Goal: Information Seeking & Learning: Learn about a topic

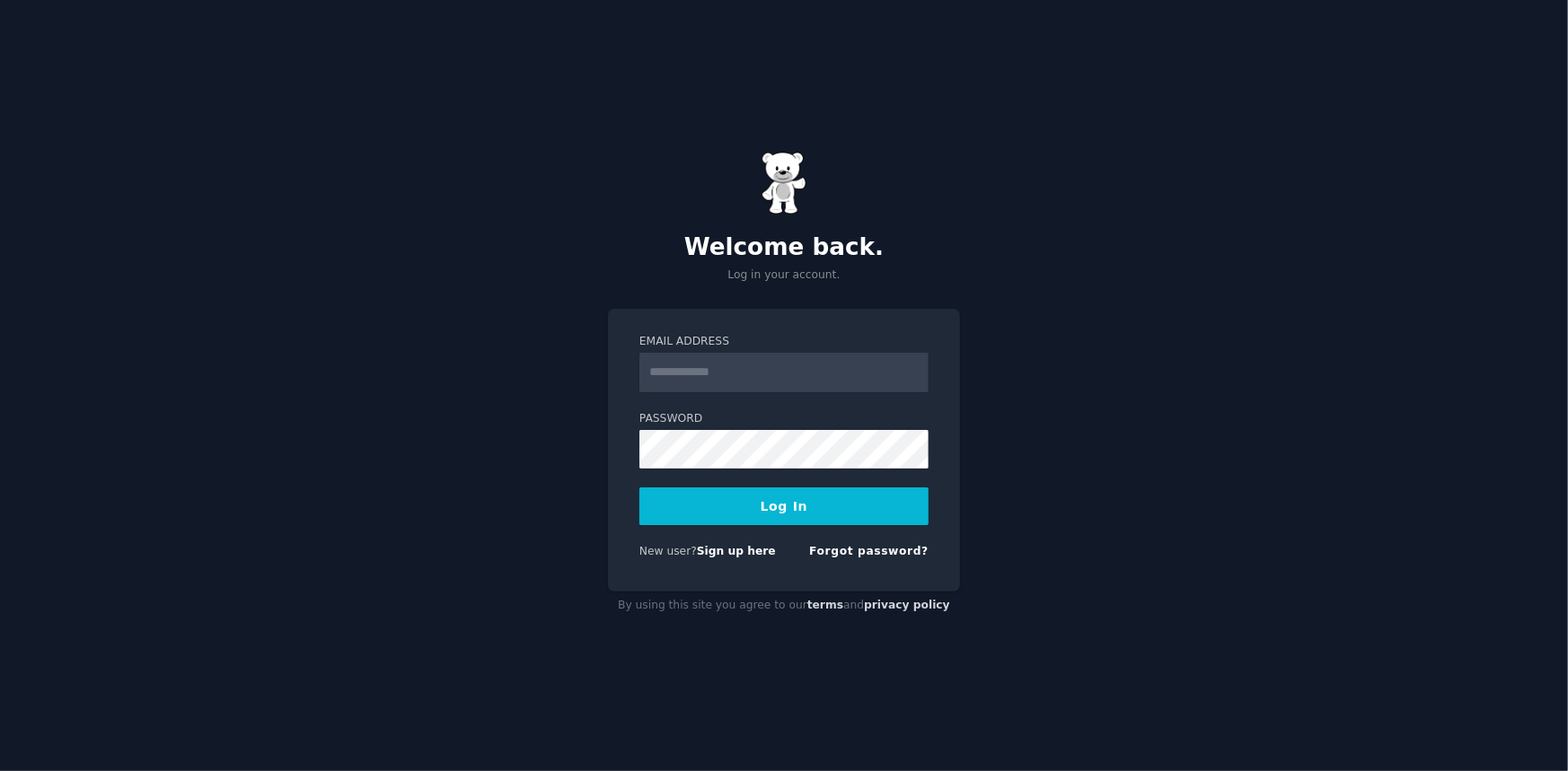
type input "**********"
click at [822, 517] on button "Log In" at bounding box center [784, 506] width 289 height 38
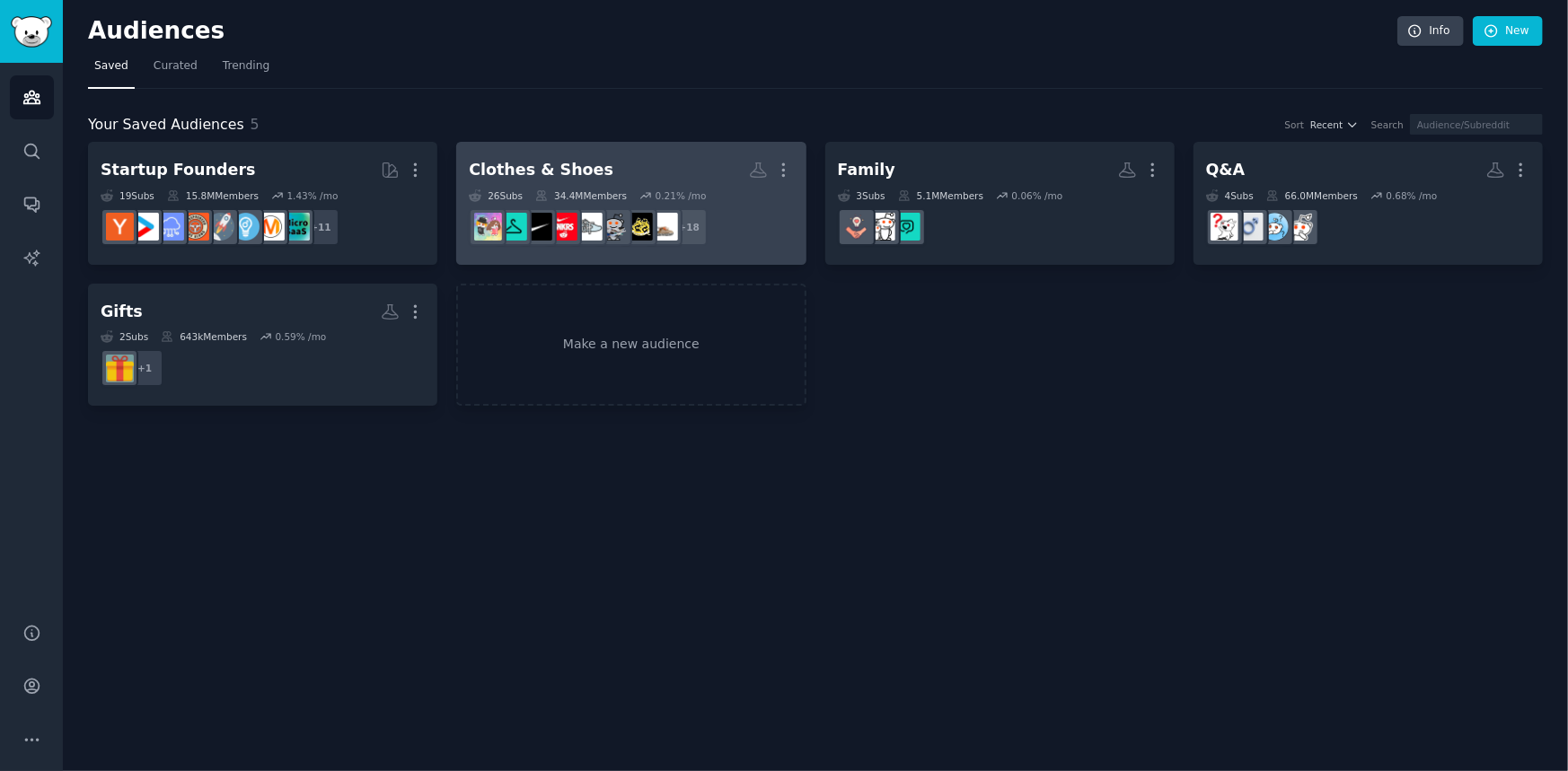
click at [668, 170] on h2 "Clothes & Shoes More" at bounding box center [631, 170] width 324 height 31
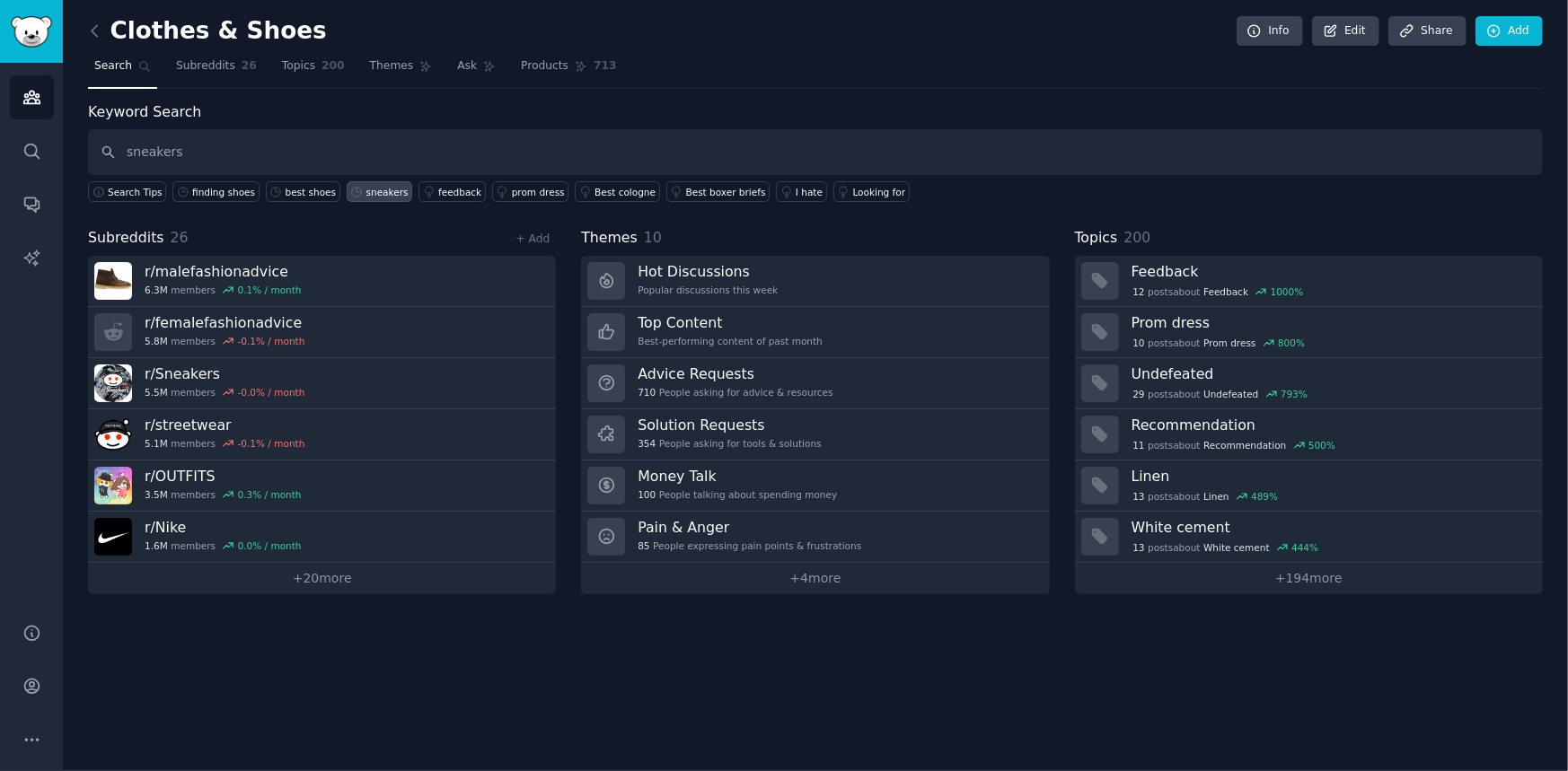
type input "sneakers"
click at [367, 191] on div "sneakers" at bounding box center [387, 192] width 42 height 12
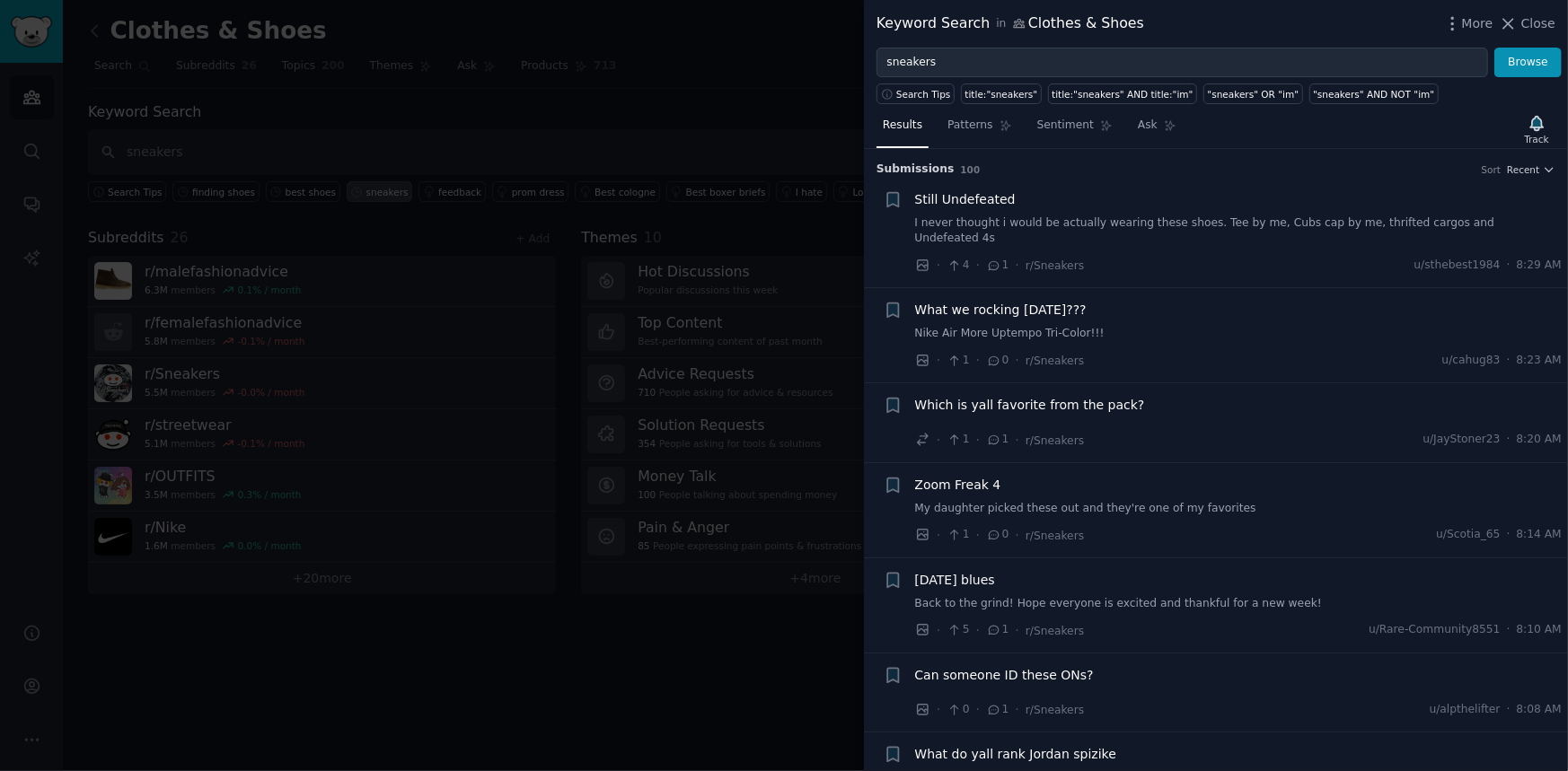
click at [1051, 223] on link "I never thought i would be actually wearing these shoes. Tee by me, Cubs cap by…" at bounding box center [1239, 231] width 648 height 31
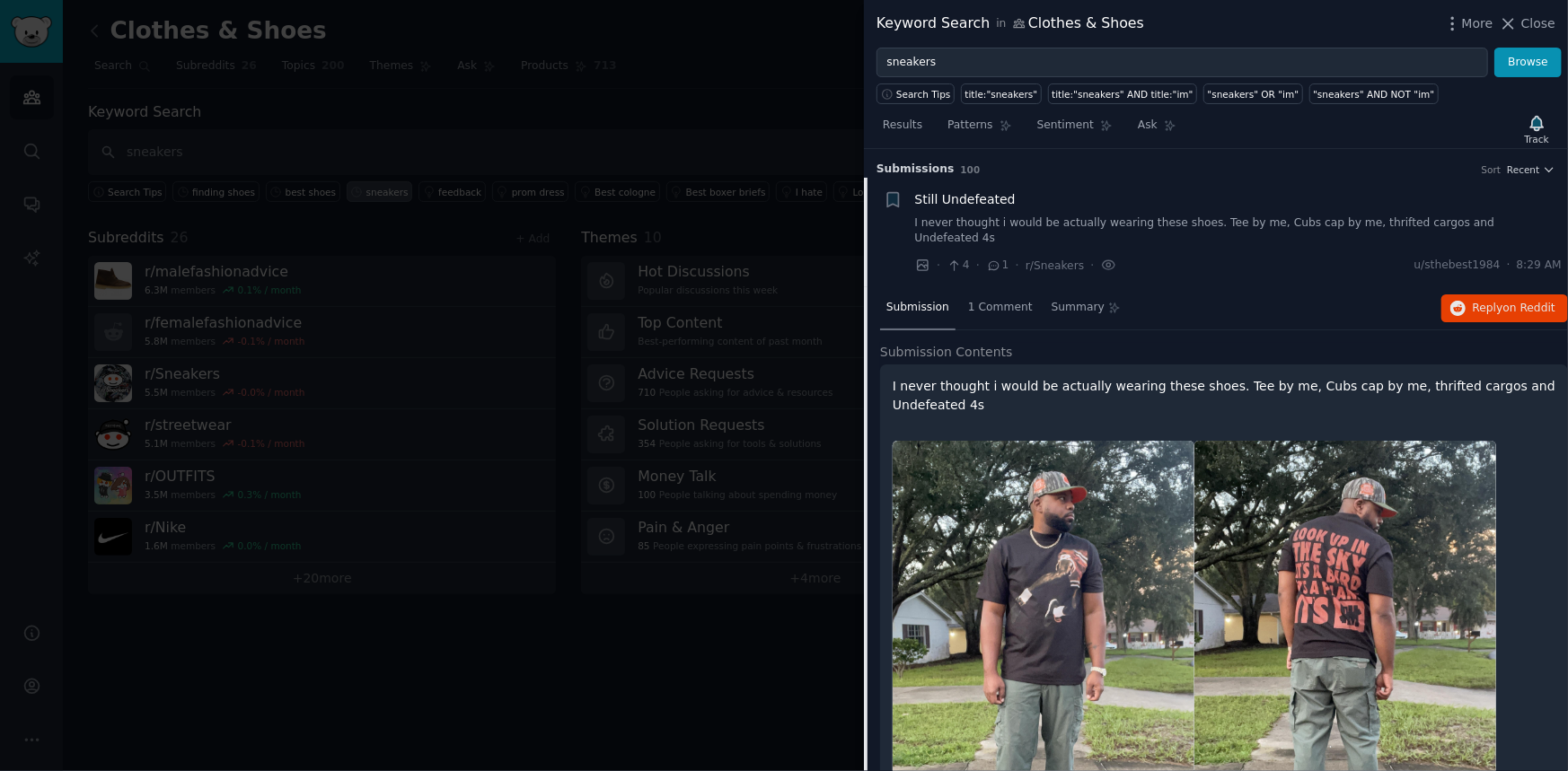
click at [602, 129] on div at bounding box center [784, 386] width 1568 height 771
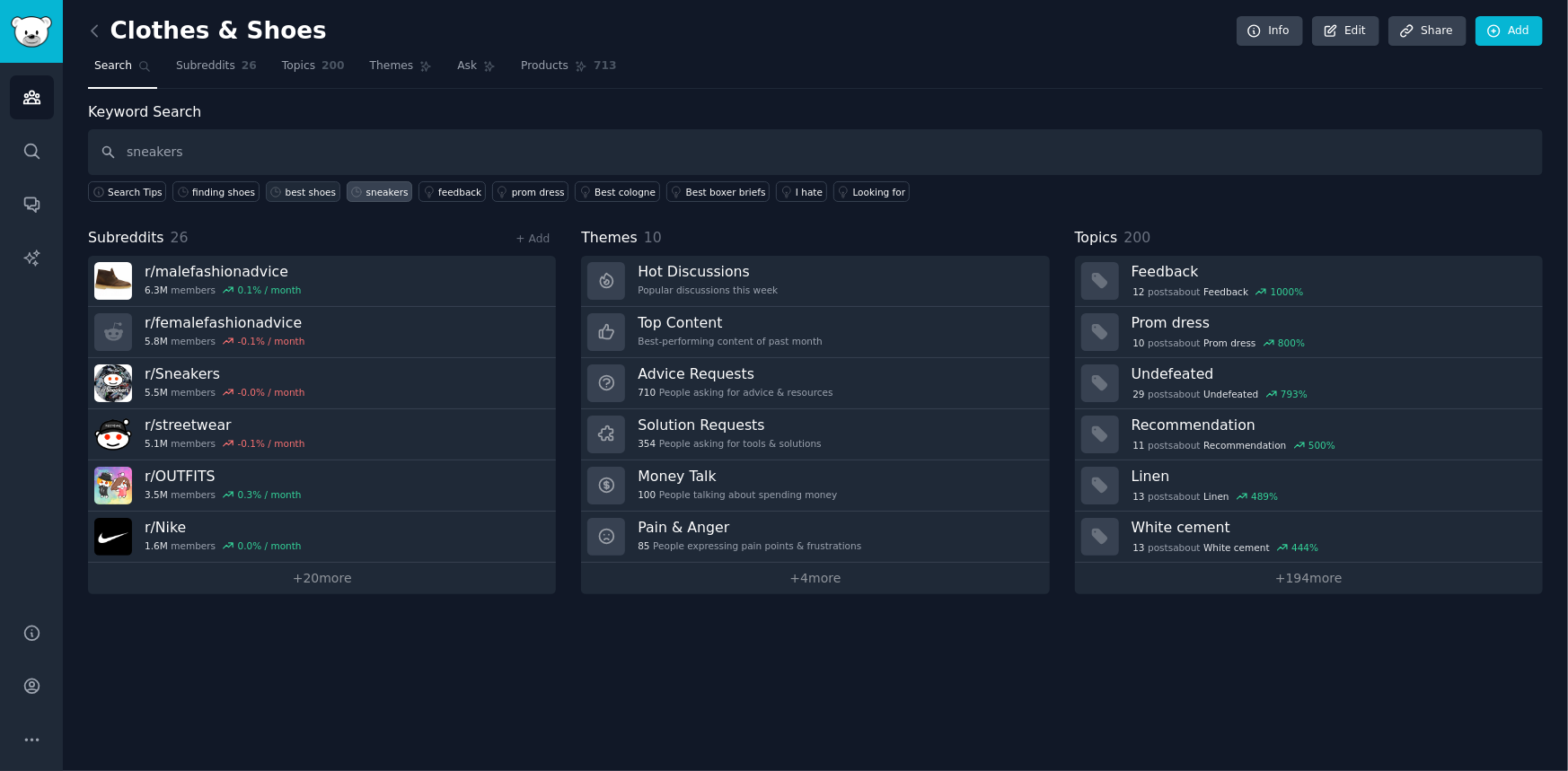
click at [287, 191] on div "best shoes" at bounding box center [312, 192] width 51 height 12
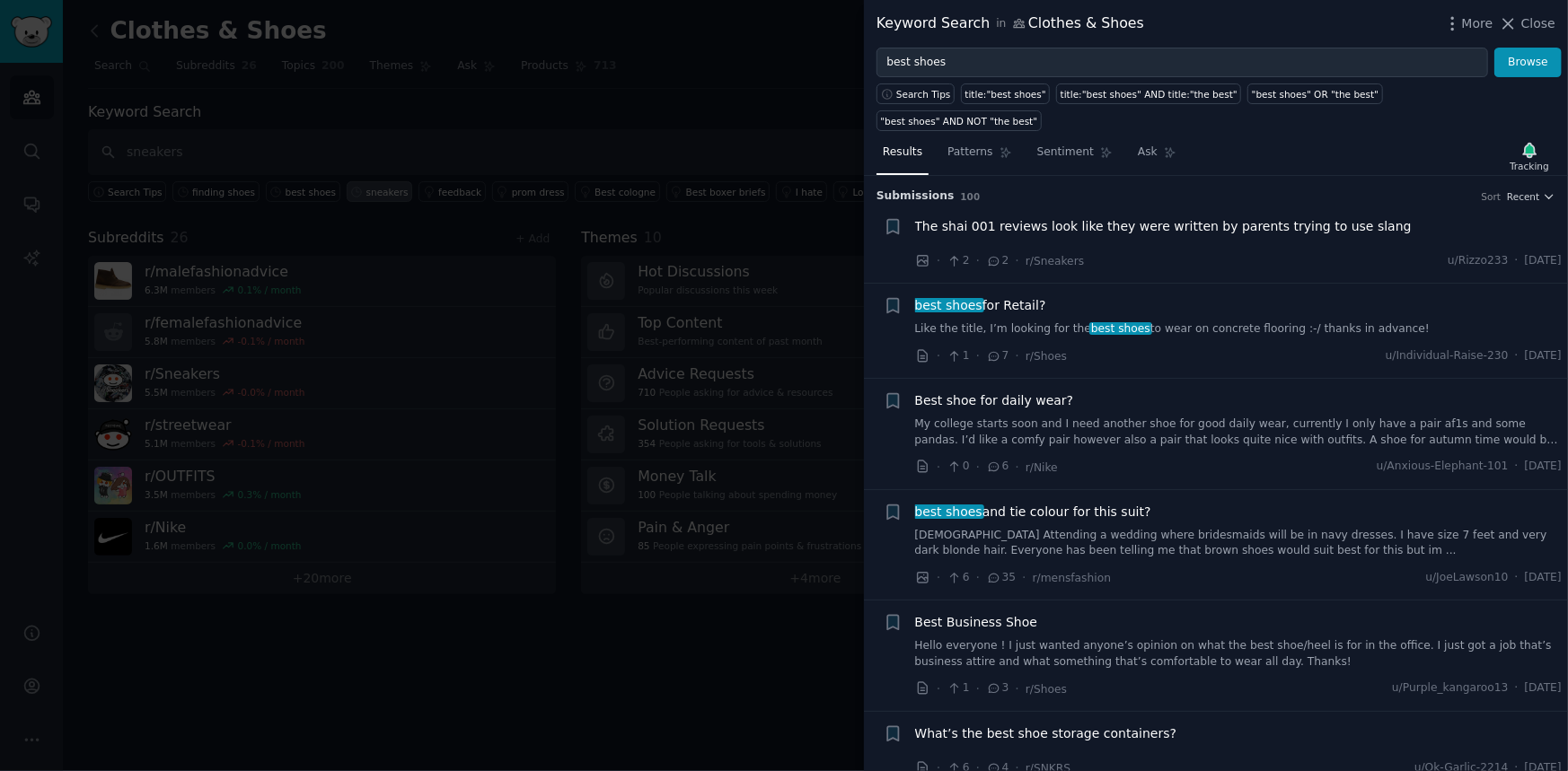
click at [994, 350] on icon at bounding box center [993, 356] width 16 height 12
click at [980, 296] on span "best shoes for Retail?" at bounding box center [981, 306] width 131 height 19
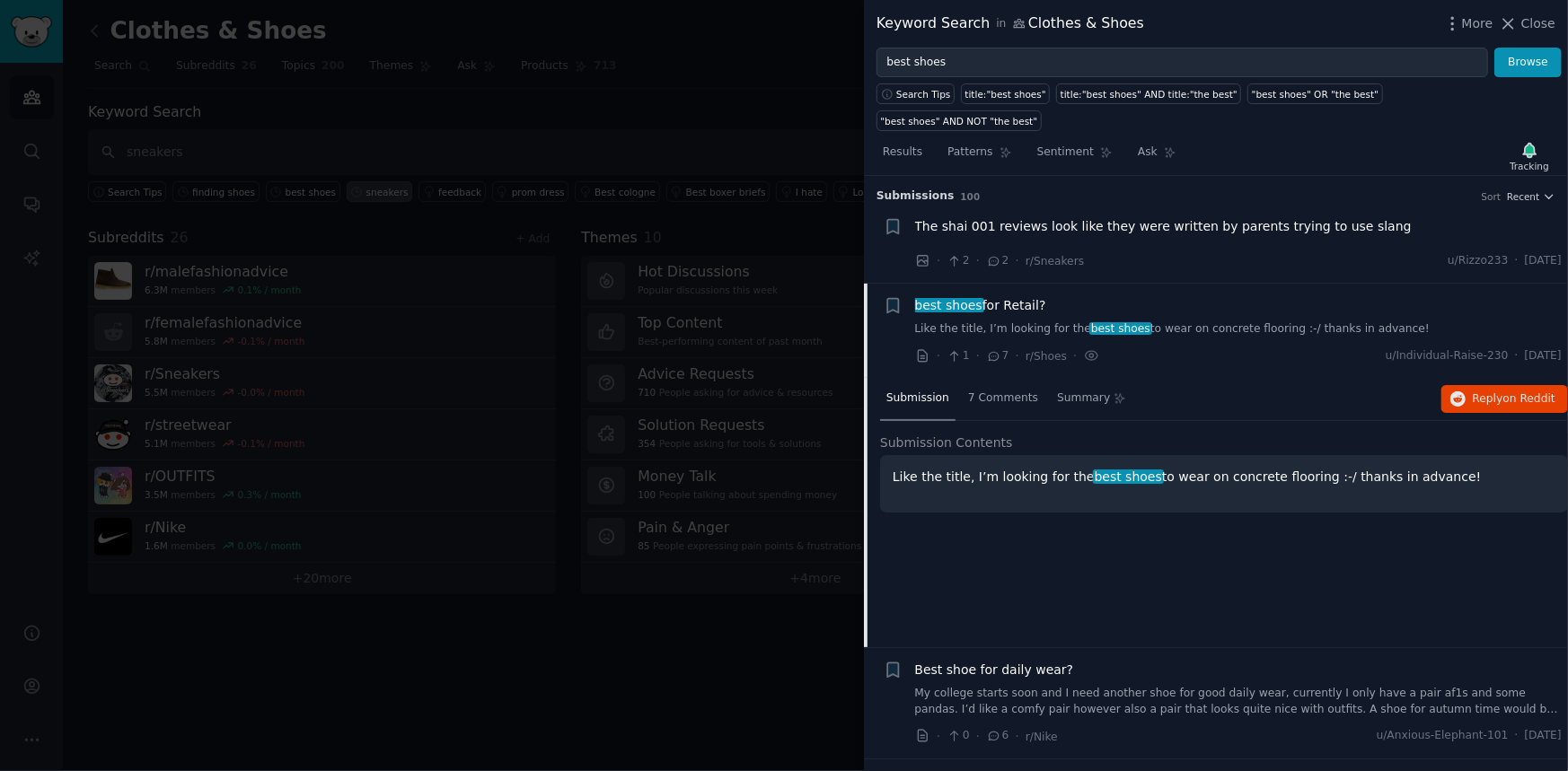
scroll to position [107, 0]
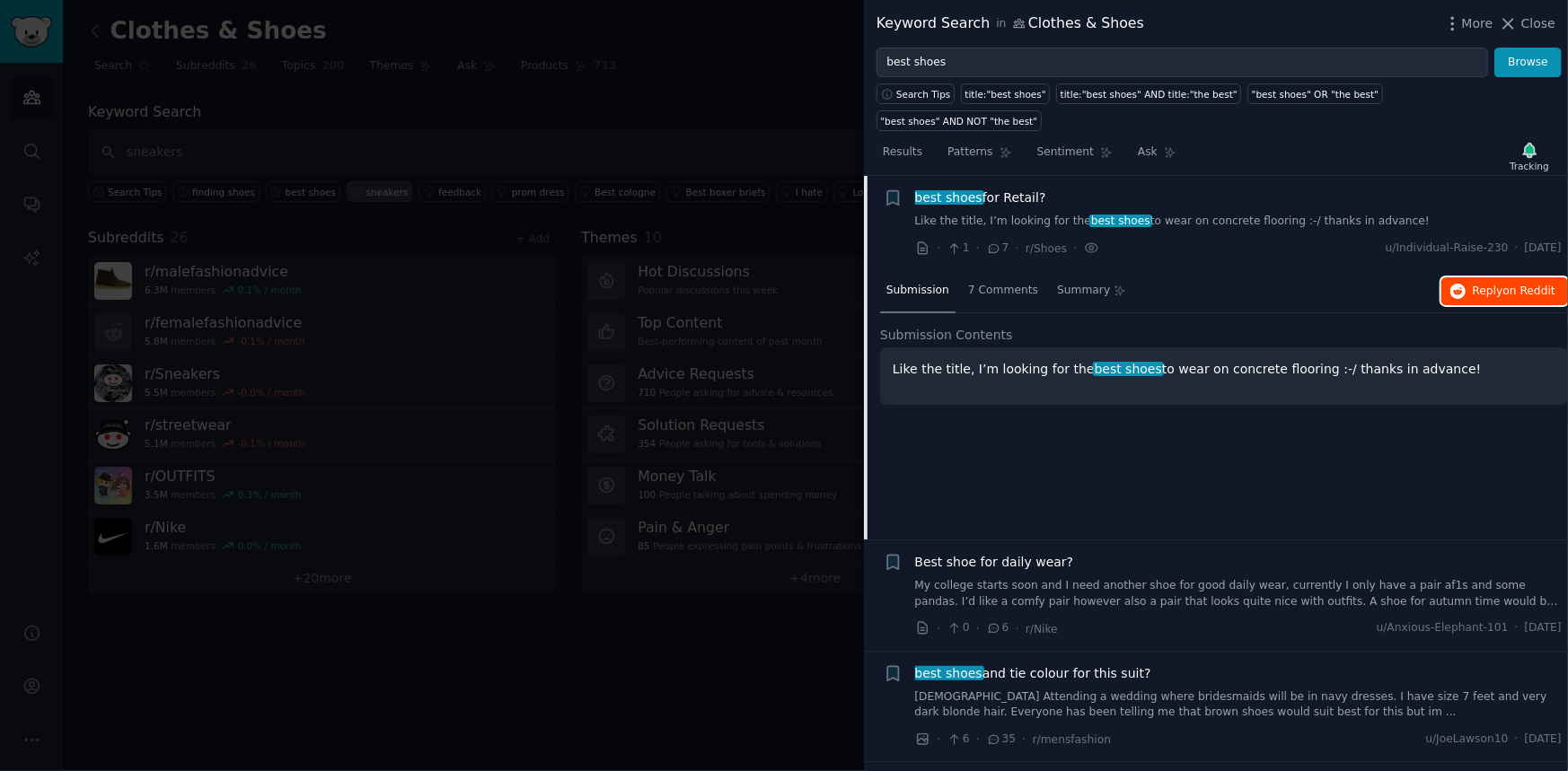
click at [1483, 284] on span "Reply on Reddit" at bounding box center [1514, 291] width 83 height 16
